Goal: Obtain resource: Obtain resource

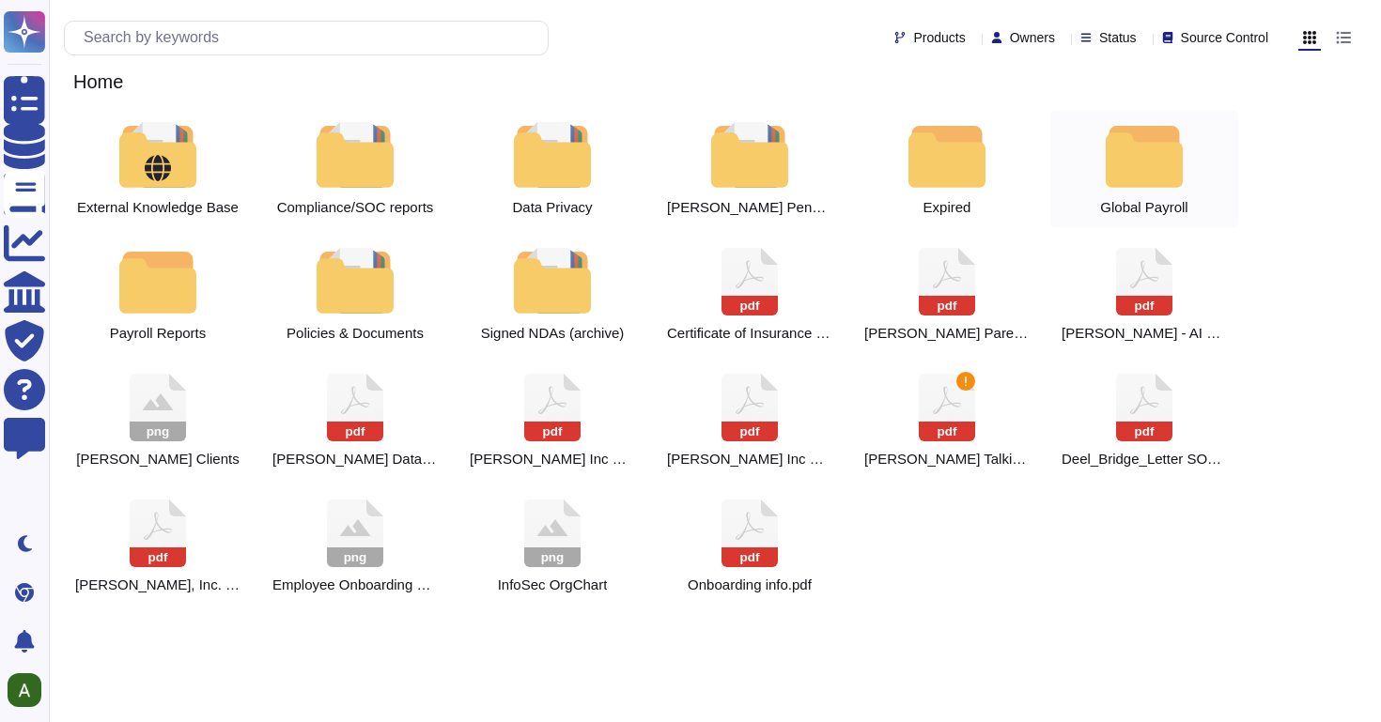
click at [1136, 160] on div at bounding box center [1144, 155] width 83 height 66
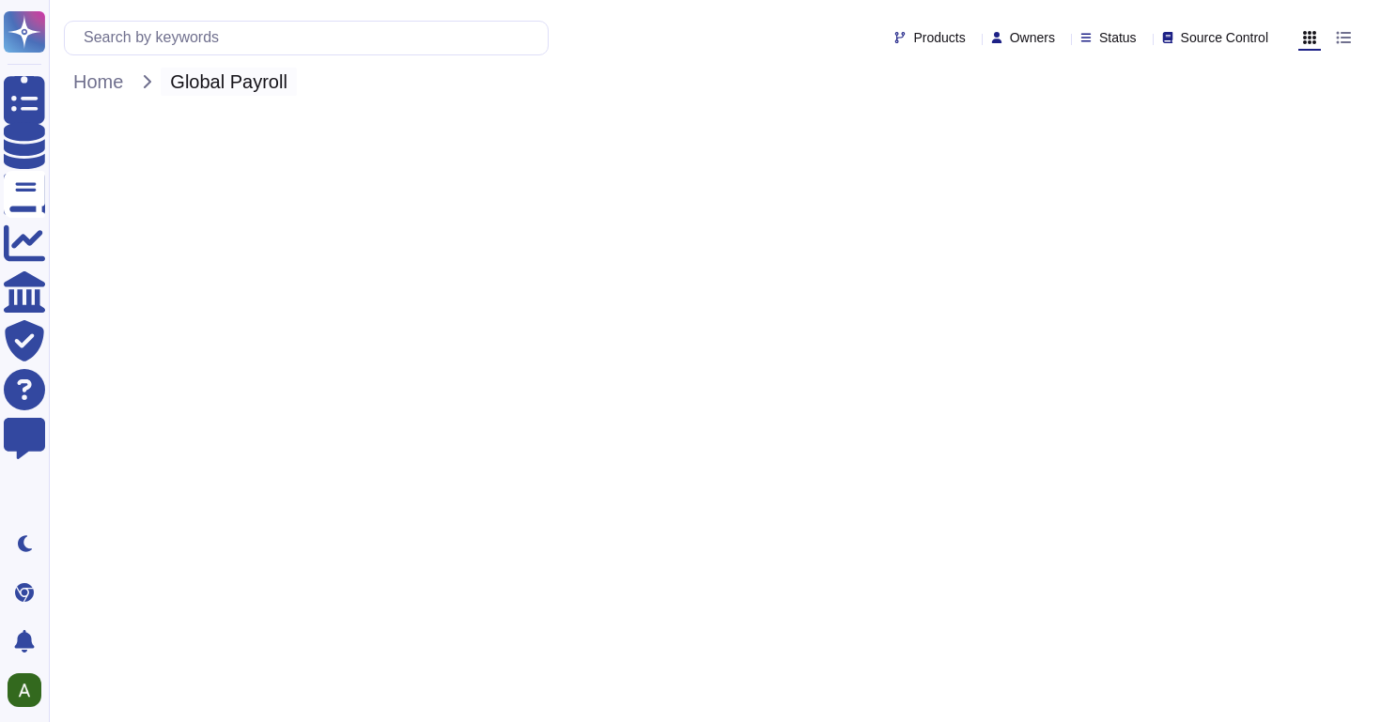
click at [232, 80] on span "Global Payroll" at bounding box center [229, 82] width 136 height 28
click at [99, 80] on span "Home" at bounding box center [98, 82] width 69 height 28
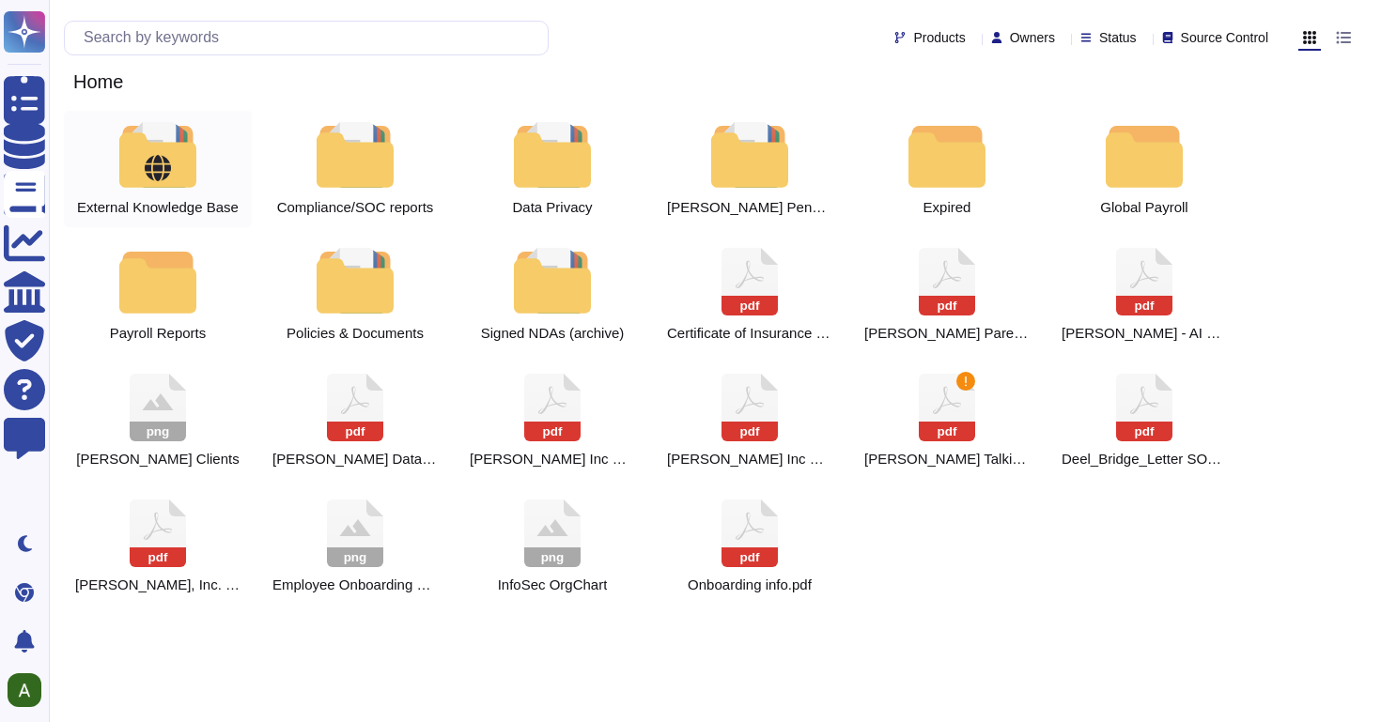
click at [176, 170] on div at bounding box center [157, 155] width 83 height 66
click at [1167, 158] on div at bounding box center [1144, 155] width 83 height 66
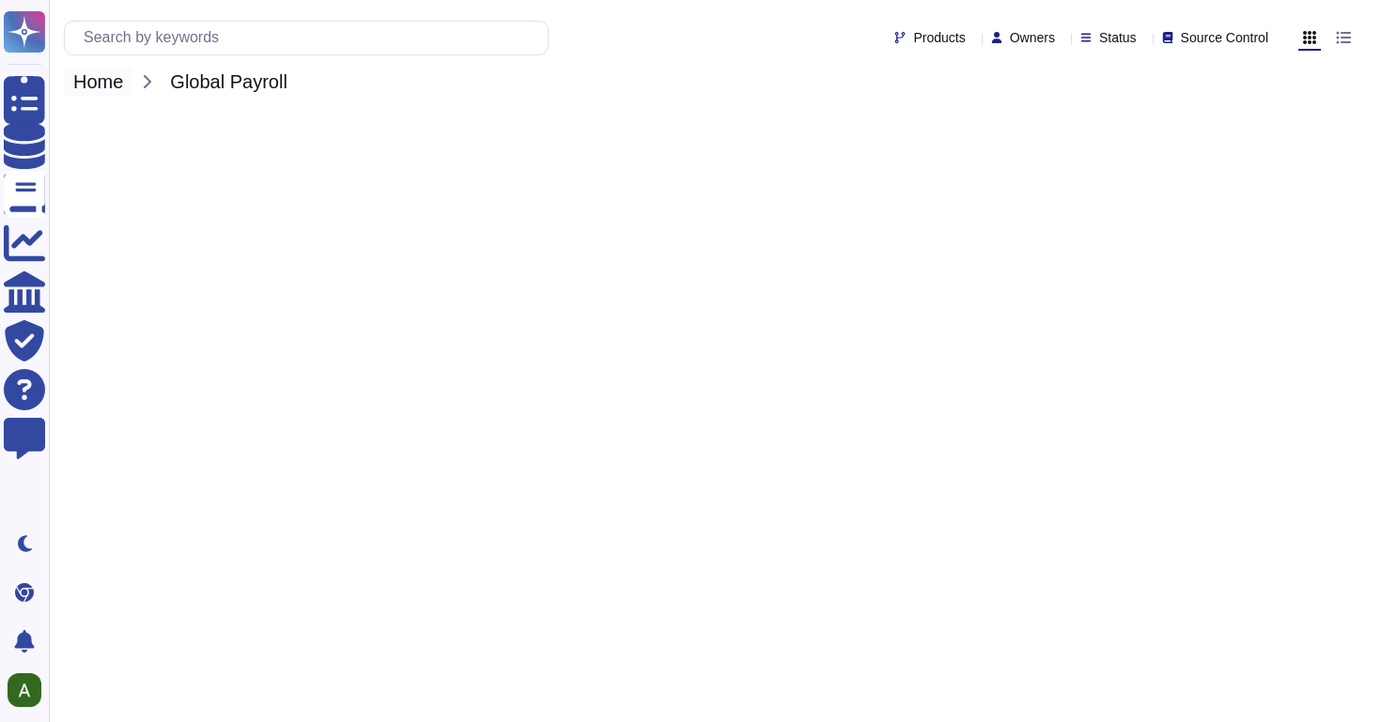
click at [112, 81] on span "Home" at bounding box center [98, 82] width 69 height 28
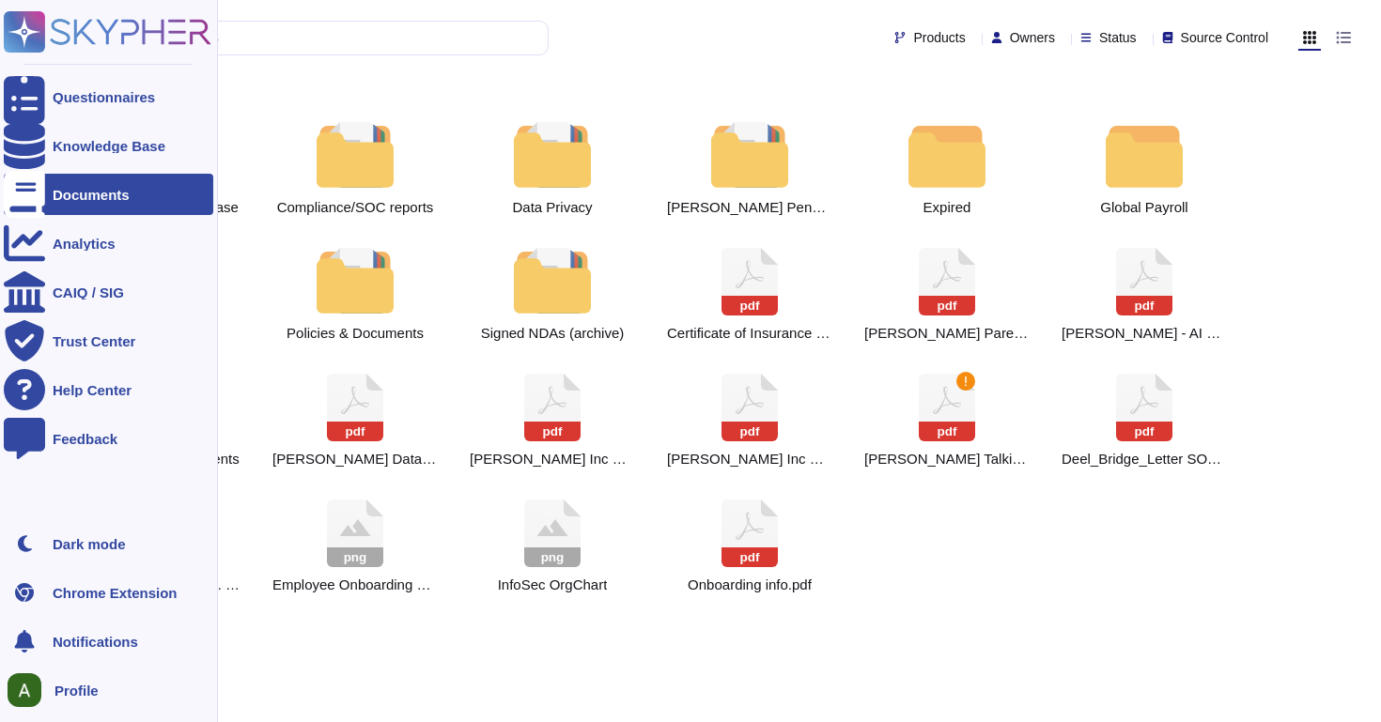
click at [84, 194] on div "Documents" at bounding box center [91, 195] width 77 height 14
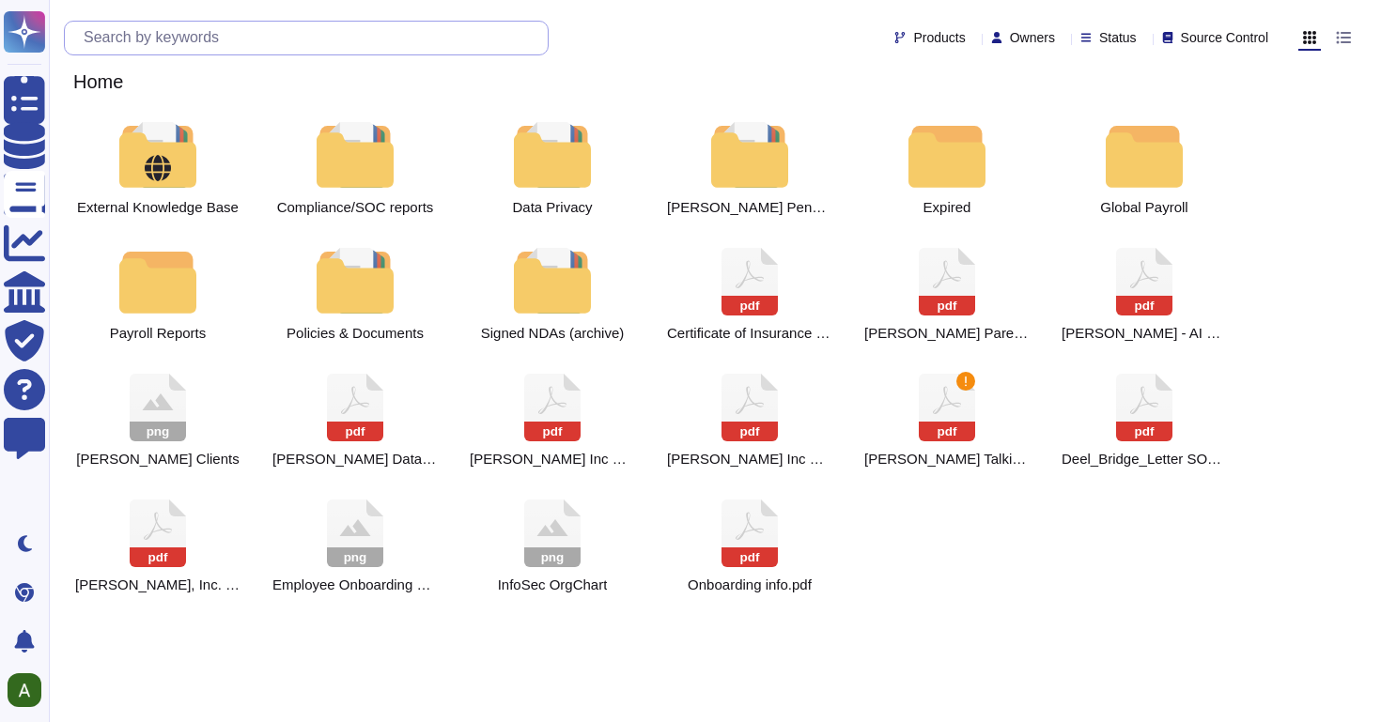
click at [166, 28] on input "text" at bounding box center [310, 38] width 473 height 33
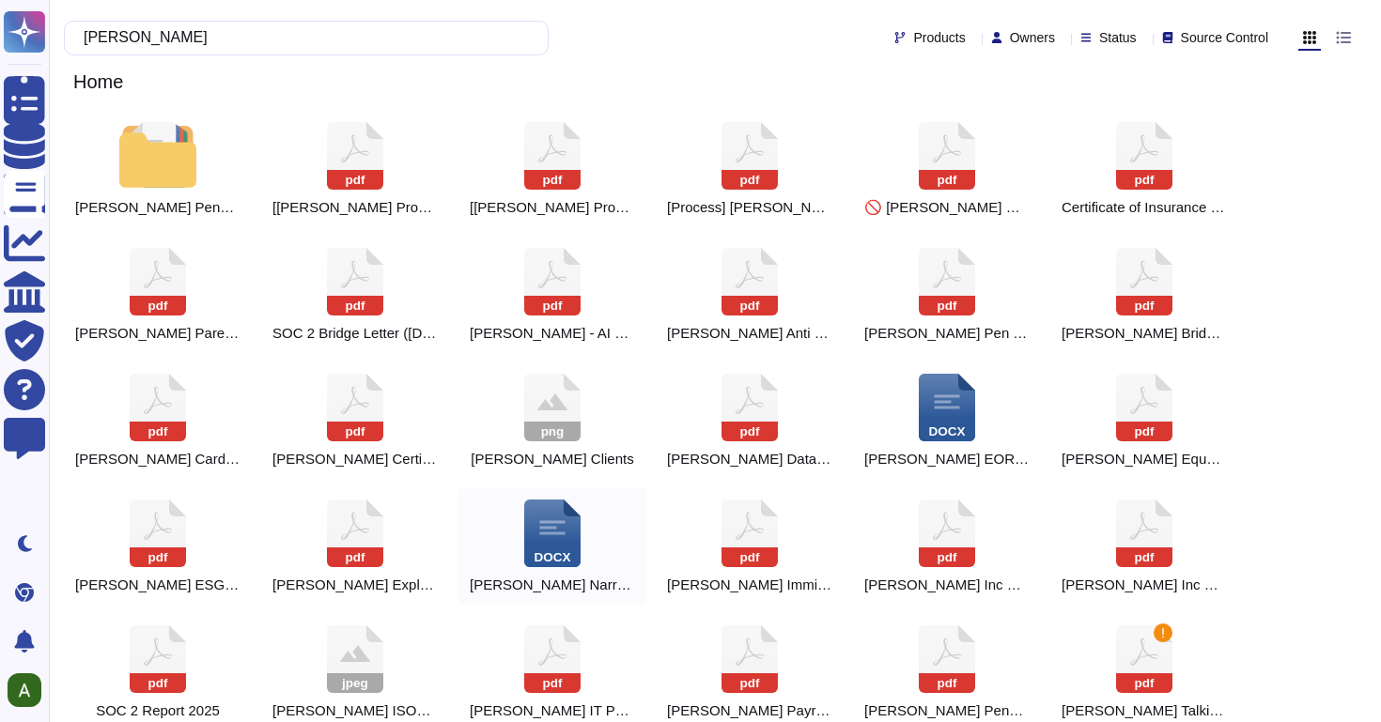
click at [383, 190] on icon at bounding box center [355, 156] width 56 height 68
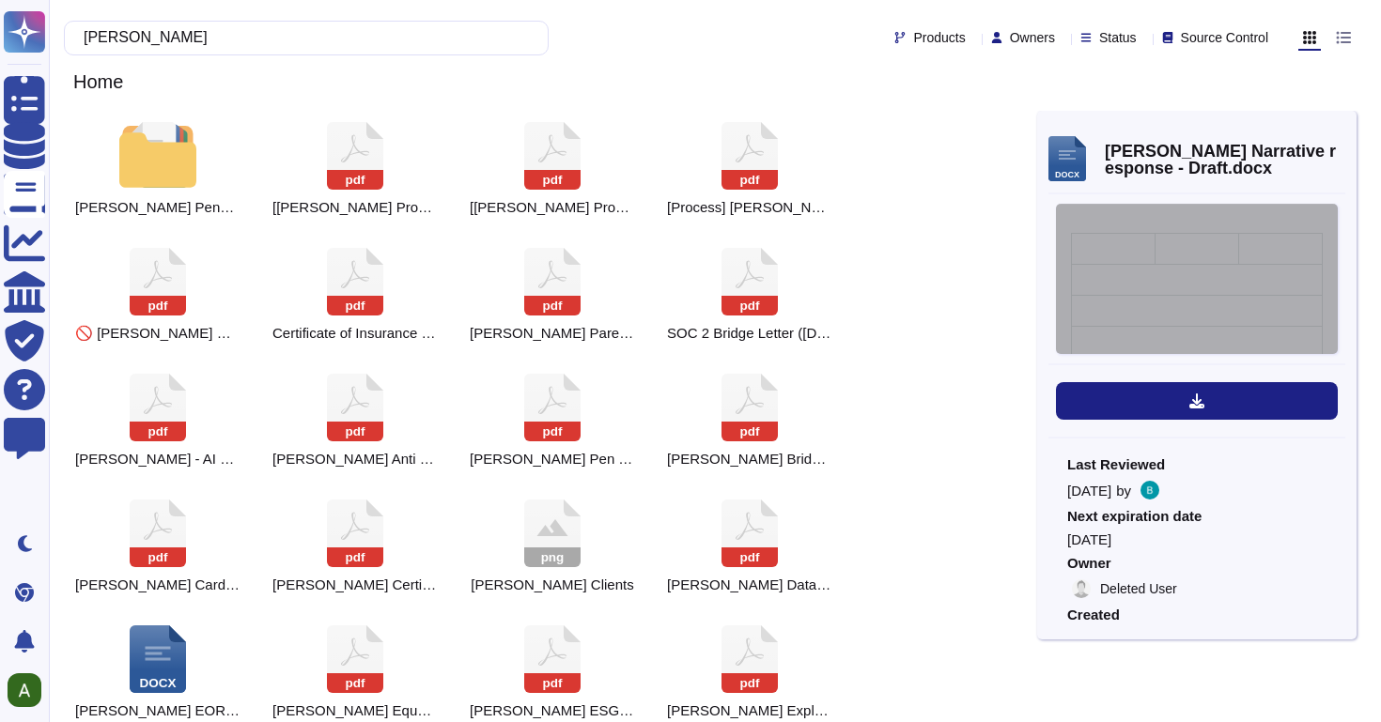
click at [1208, 246] on div "RFP Response for (Customer name) Prepared by (Project requester) ( +xx xxxxxxxx…" at bounding box center [1197, 279] width 282 height 150
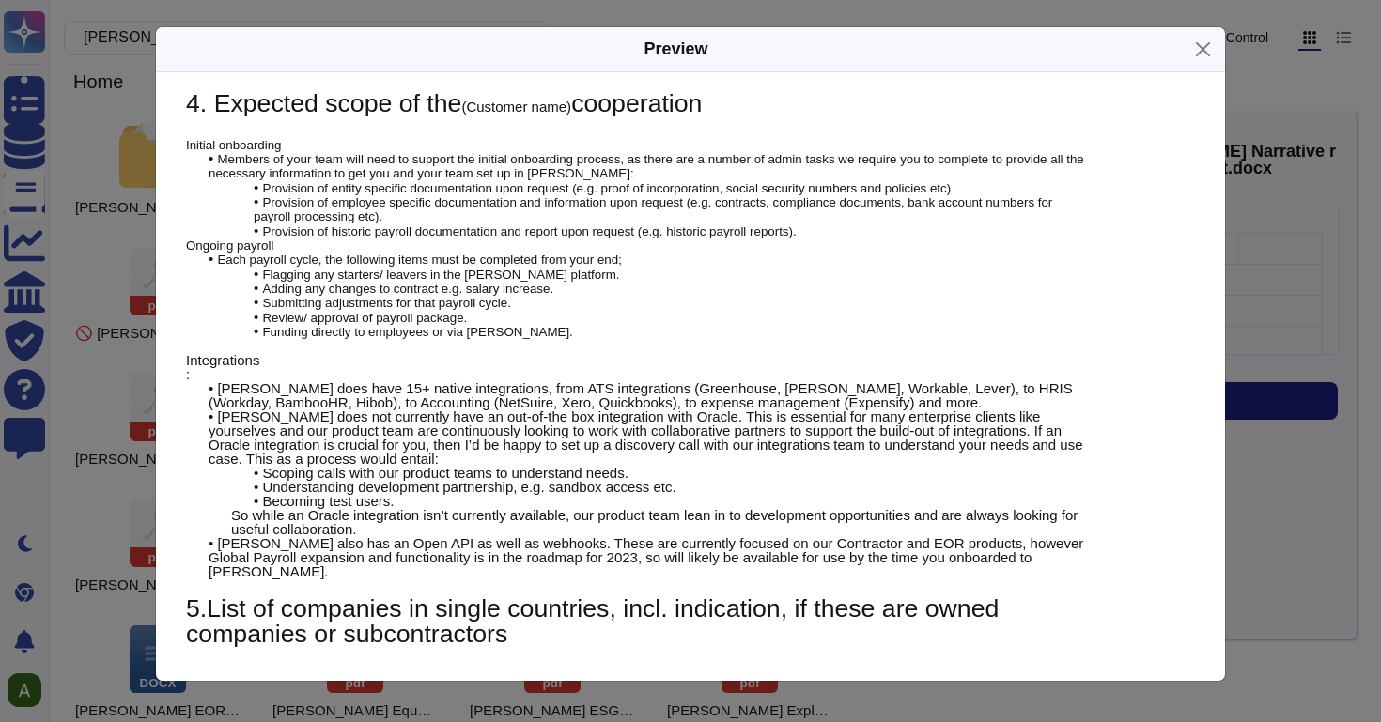
scroll to position [4764, 0]
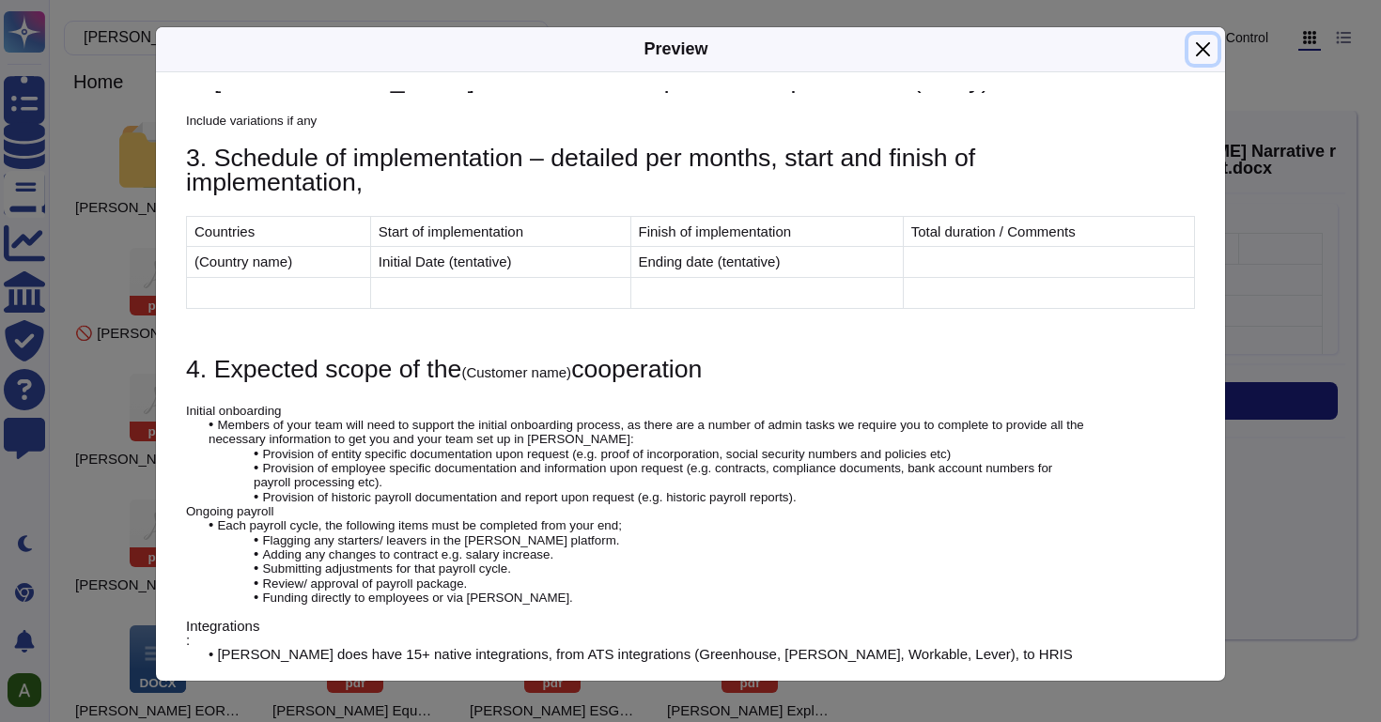
click at [1204, 50] on button "Close" at bounding box center [1202, 49] width 29 height 29
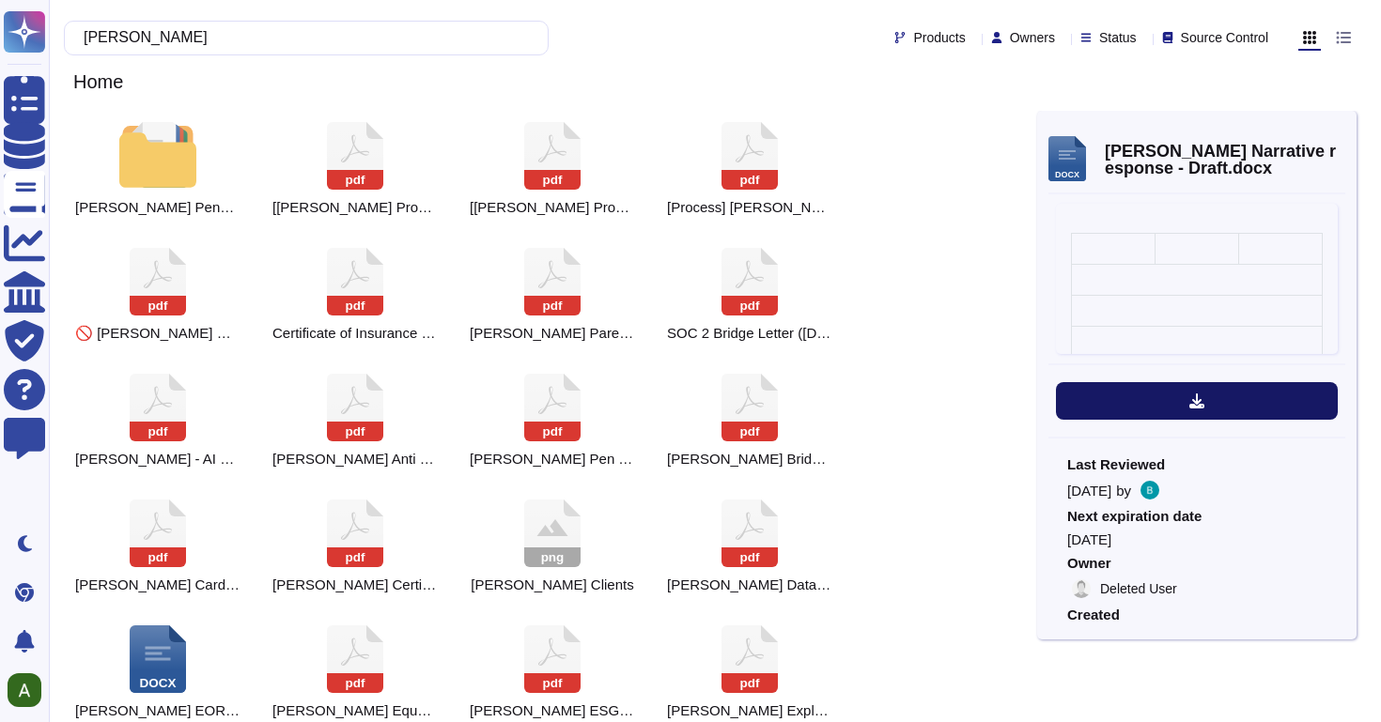
click at [1191, 401] on icon at bounding box center [1196, 401] width 15 height 15
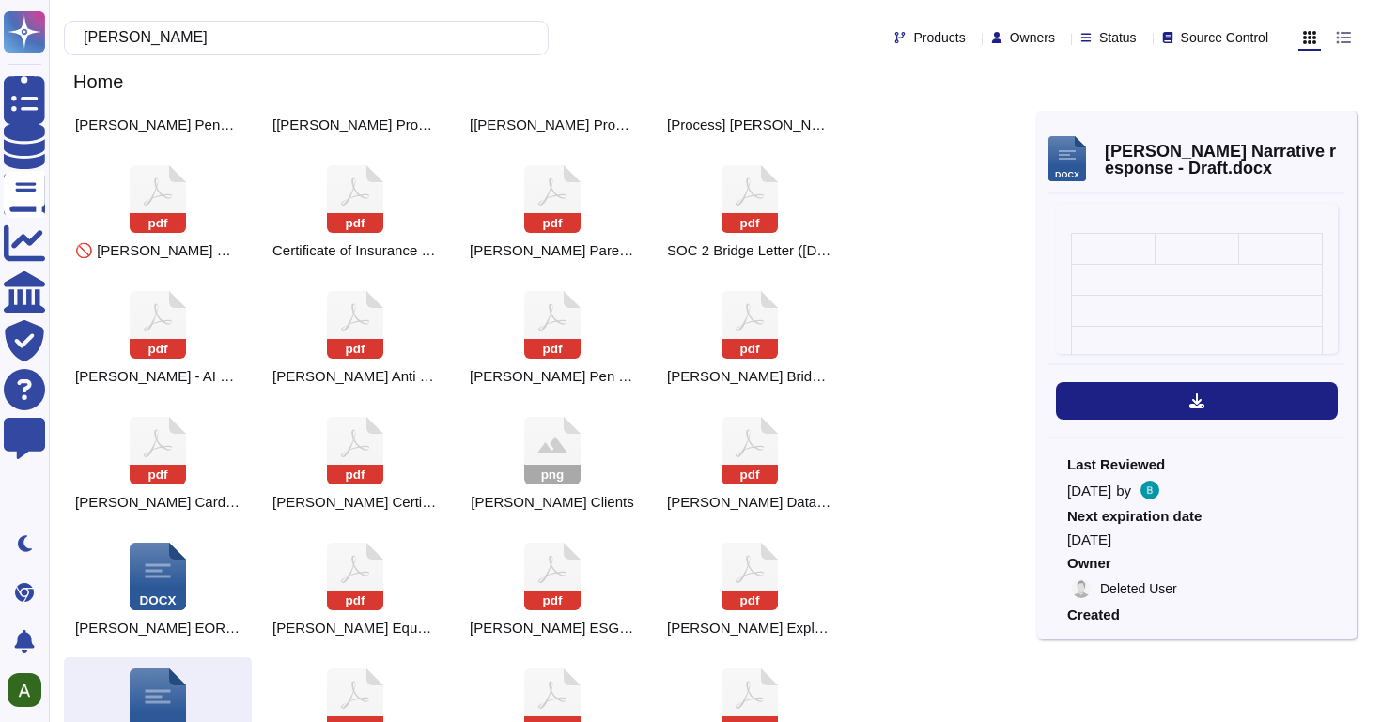
scroll to position [0, 0]
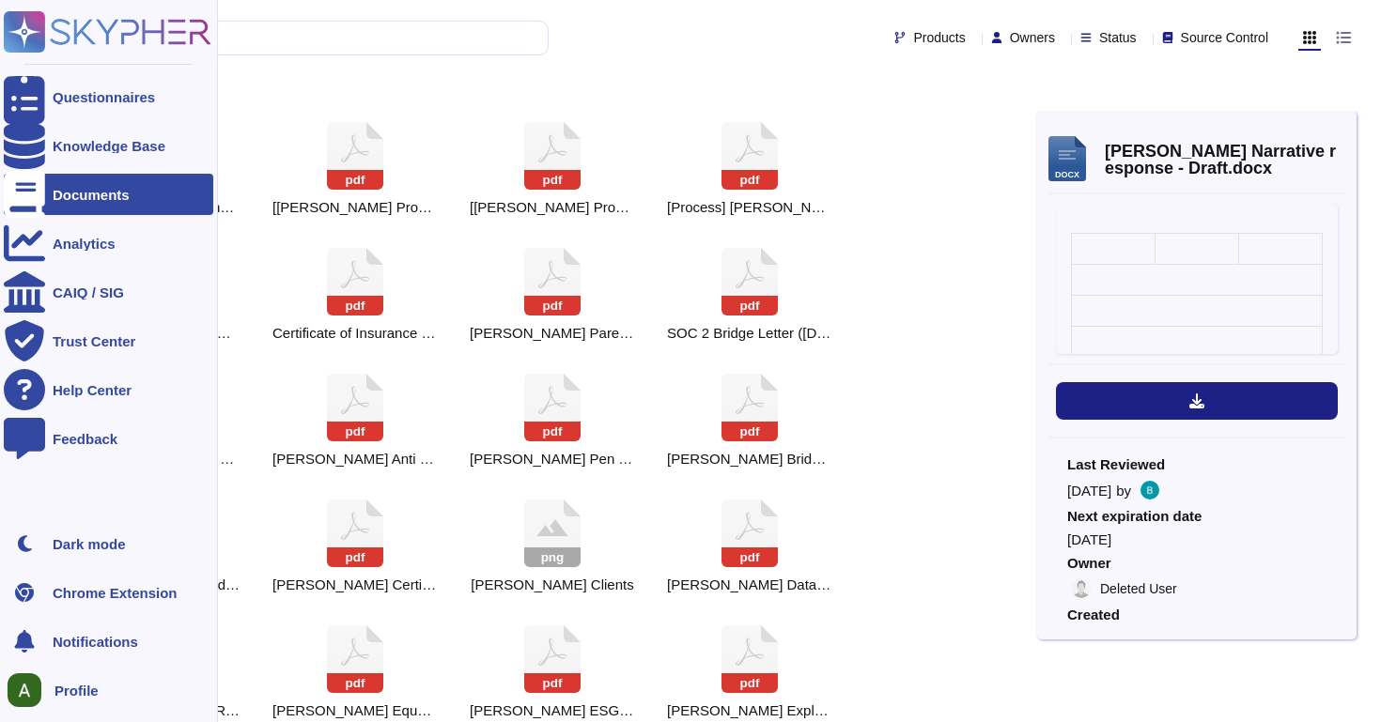
click at [101, 194] on div "Documents" at bounding box center [91, 195] width 77 height 14
click at [108, 193] on div "Documents" at bounding box center [91, 195] width 77 height 14
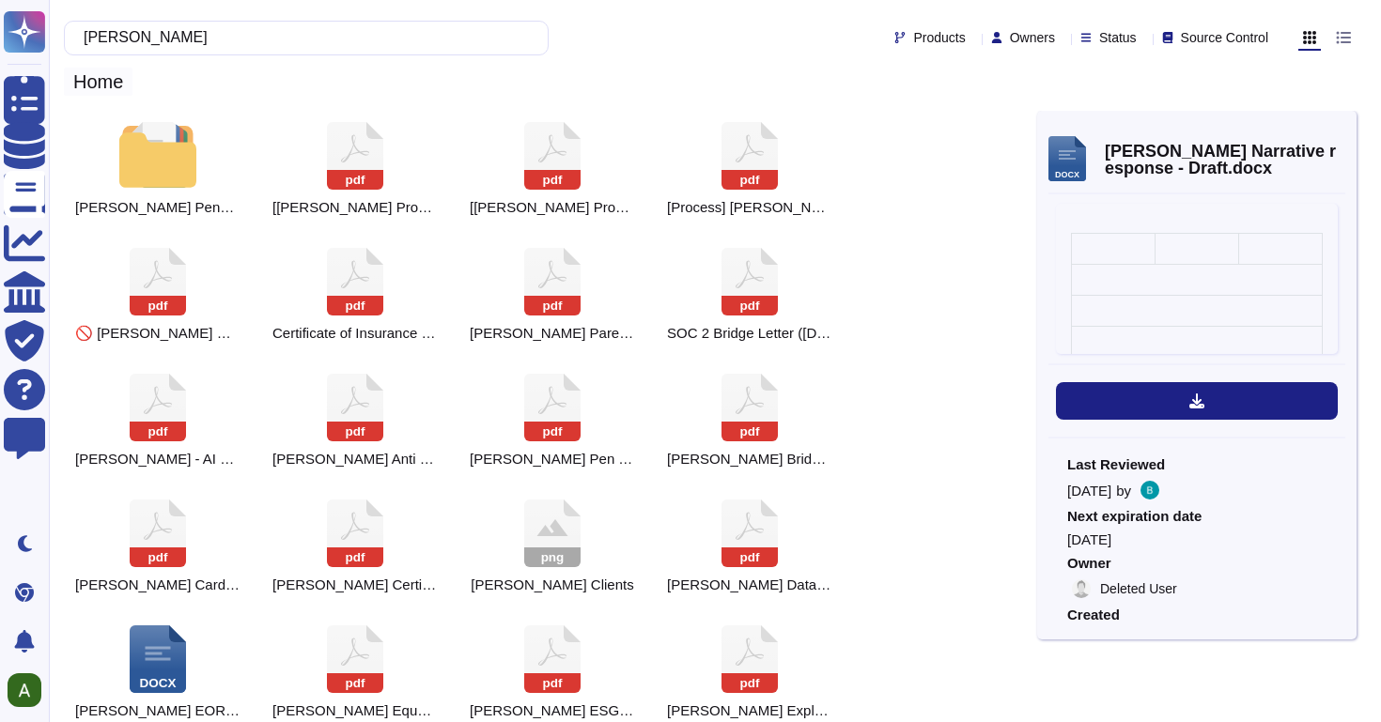
click at [94, 88] on span "Home" at bounding box center [98, 82] width 69 height 28
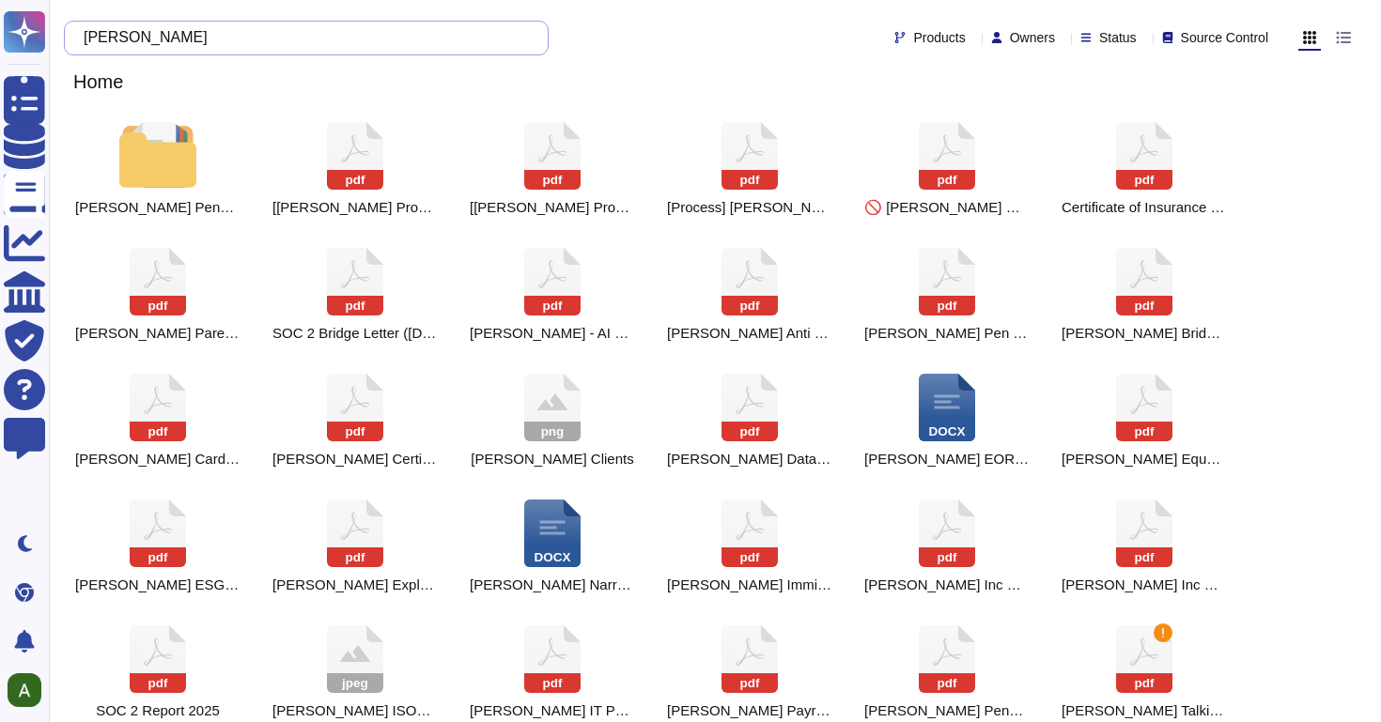
click at [340, 34] on input "[PERSON_NAME]" at bounding box center [301, 38] width 455 height 33
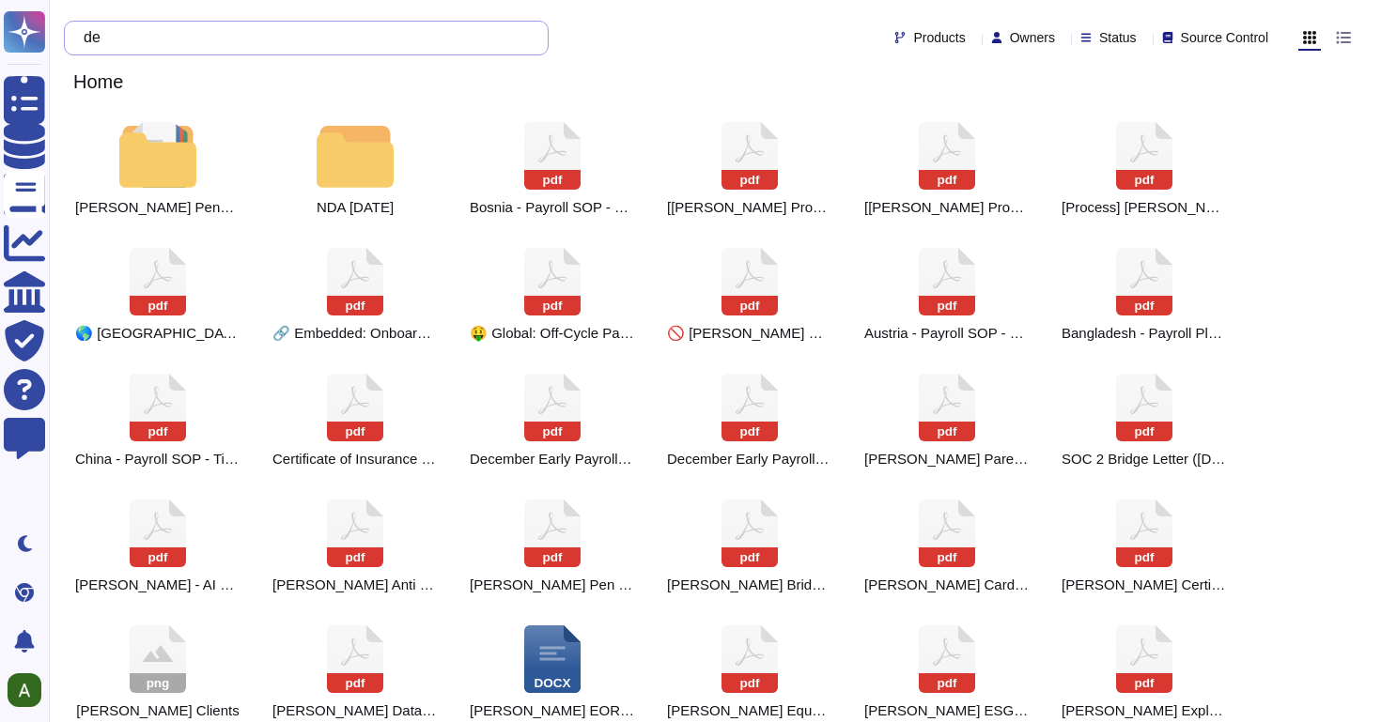
type input "d"
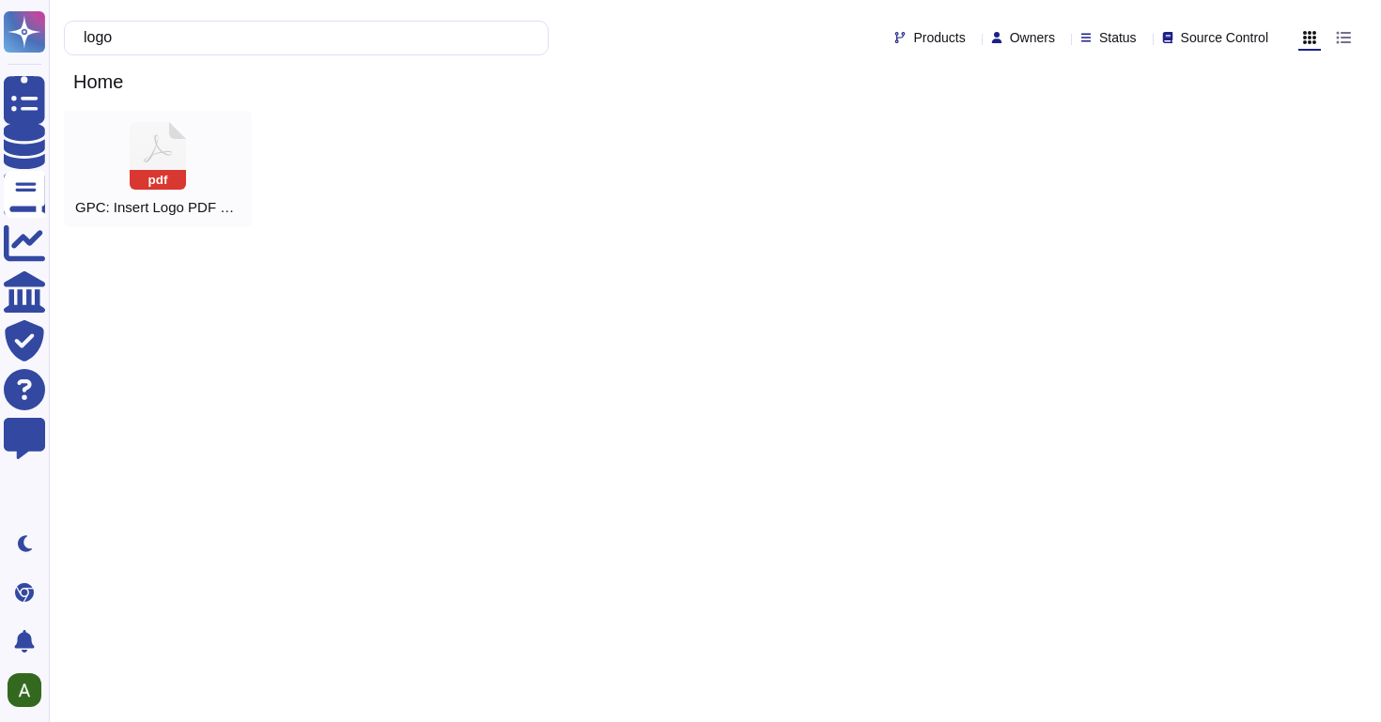
type input "logo"
click at [152, 183] on rect at bounding box center [158, 180] width 56 height 20
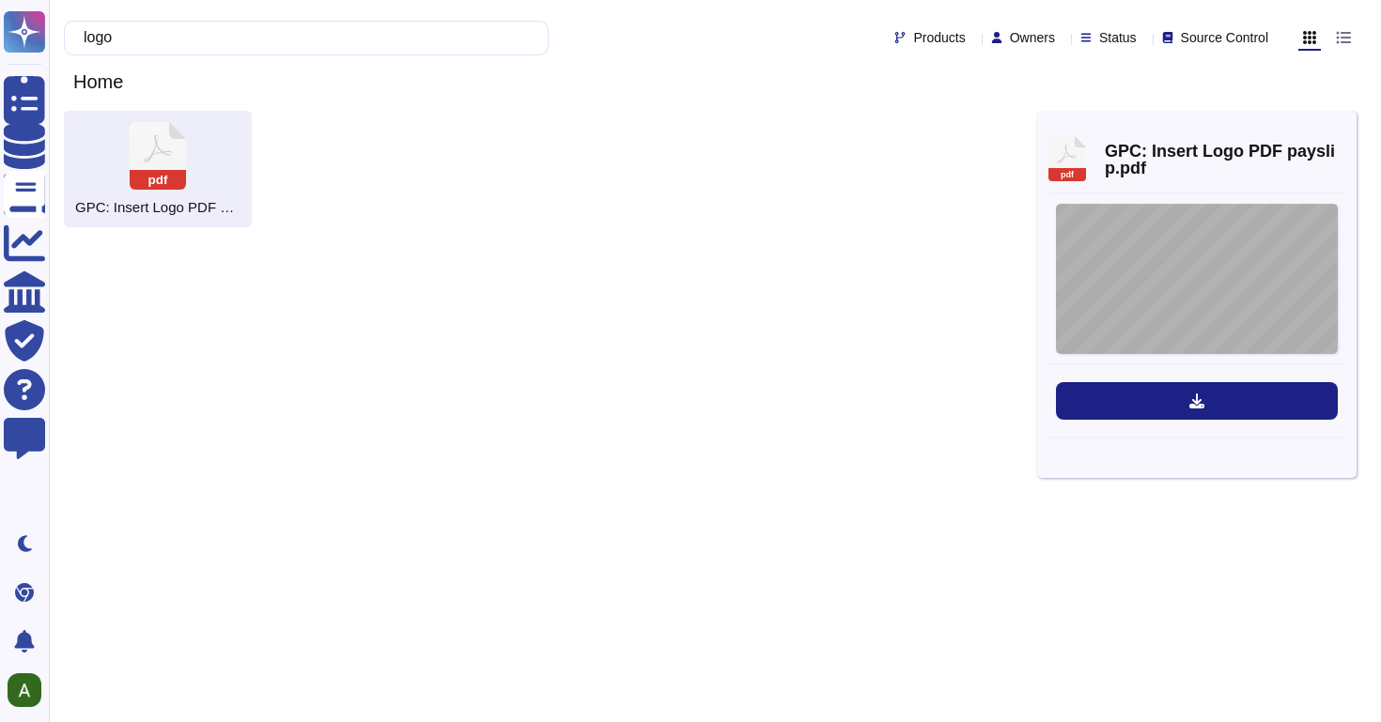
click at [1135, 265] on div "WIP ¶ Overview The objective for insert company logo feature is to address use …" at bounding box center [1197, 279] width 282 height 150
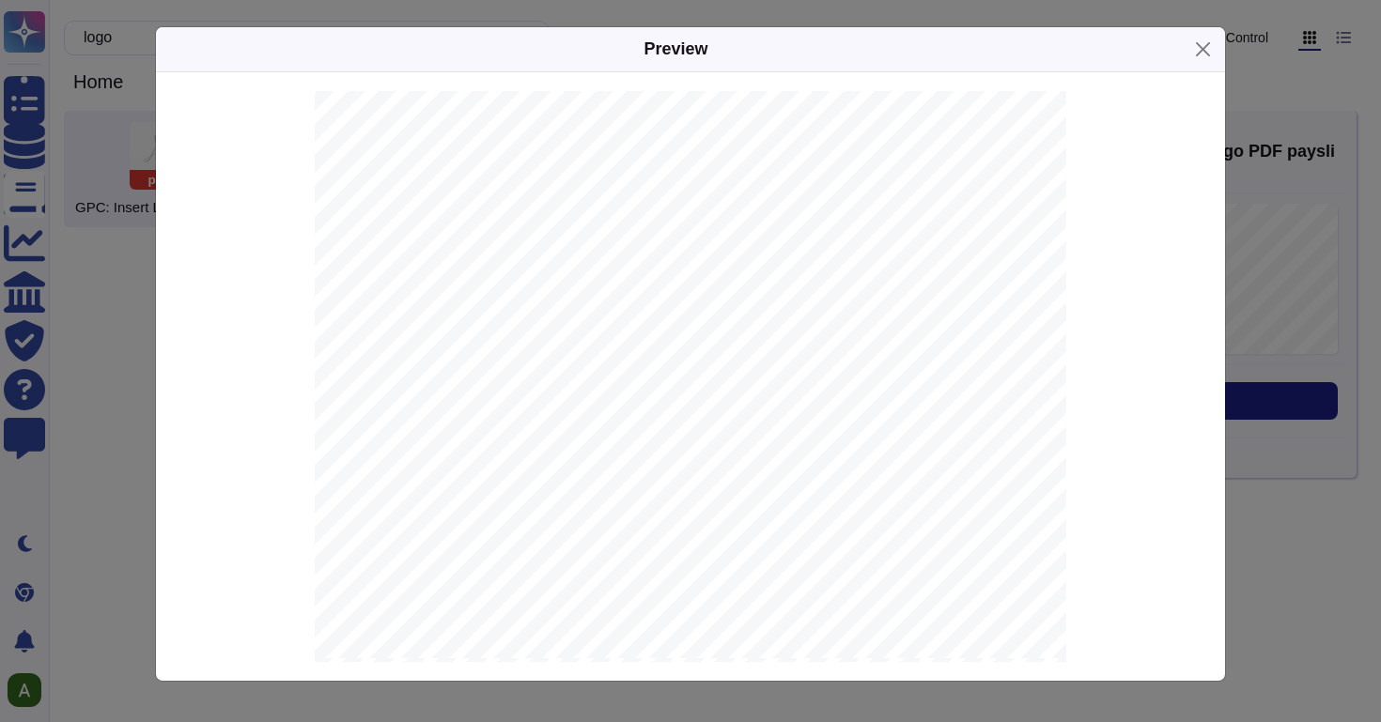
scroll to position [516, 0]
click at [1202, 49] on button "Close" at bounding box center [1202, 49] width 29 height 29
